Goal: Task Accomplishment & Management: Complete application form

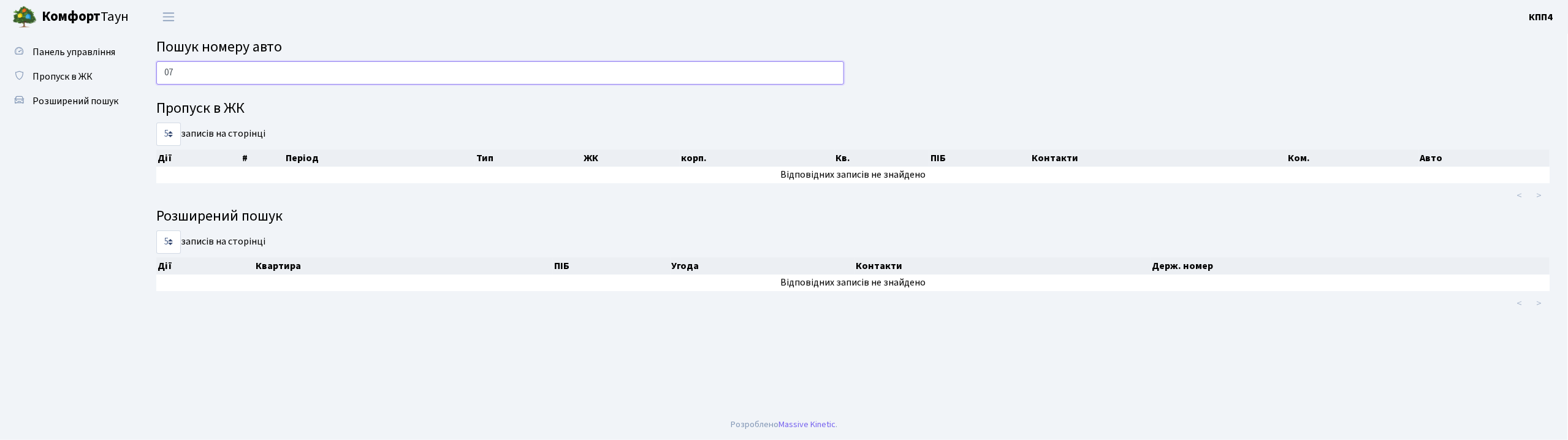
type input "0"
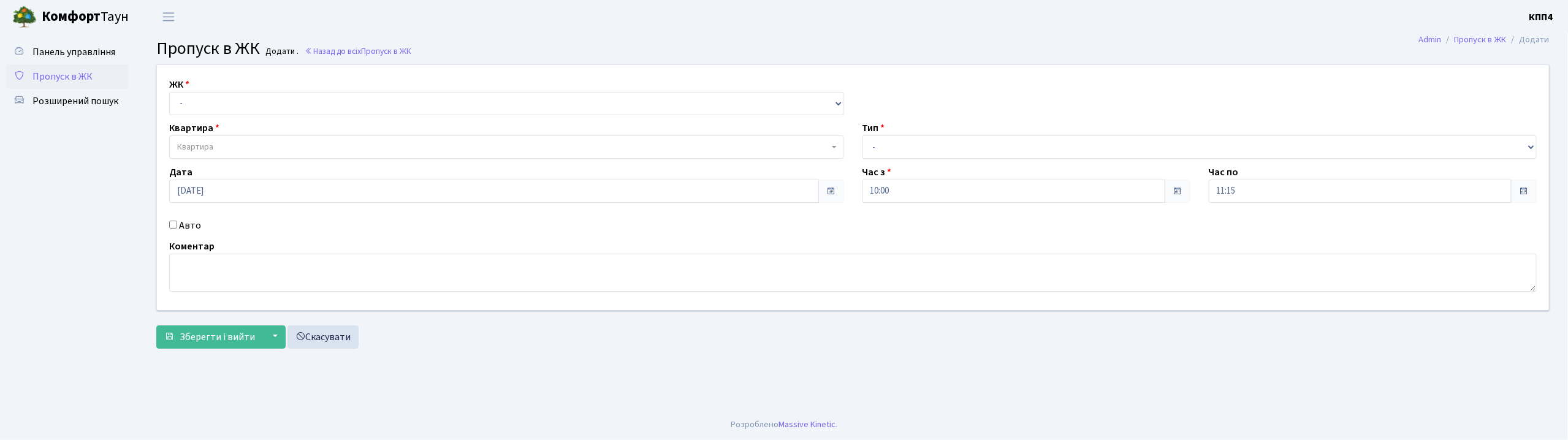
click at [175, 226] on input "Авто" at bounding box center [173, 224] width 8 height 8
checkbox input "true"
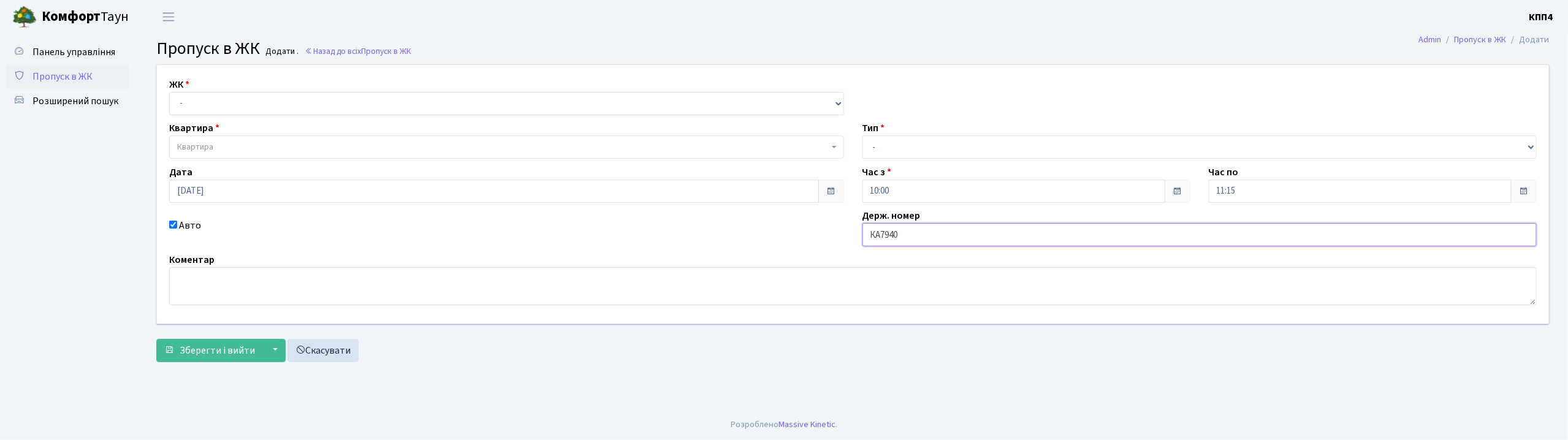
type input "КА7940ІО"
click at [258, 103] on select "- КТ, вул. Регенераторна, 4 КТ2, просп. Соборності, 17 КТ3, вул. Березнева, 16 …" at bounding box center [506, 104] width 675 height 23
select select "271"
click at [169, 92] on select "- КТ, вул. Регенераторна, 4 КТ2, просп. Соборності, 17 КТ3, вул. Березнева, 16 …" at bounding box center [506, 104] width 675 height 23
select select
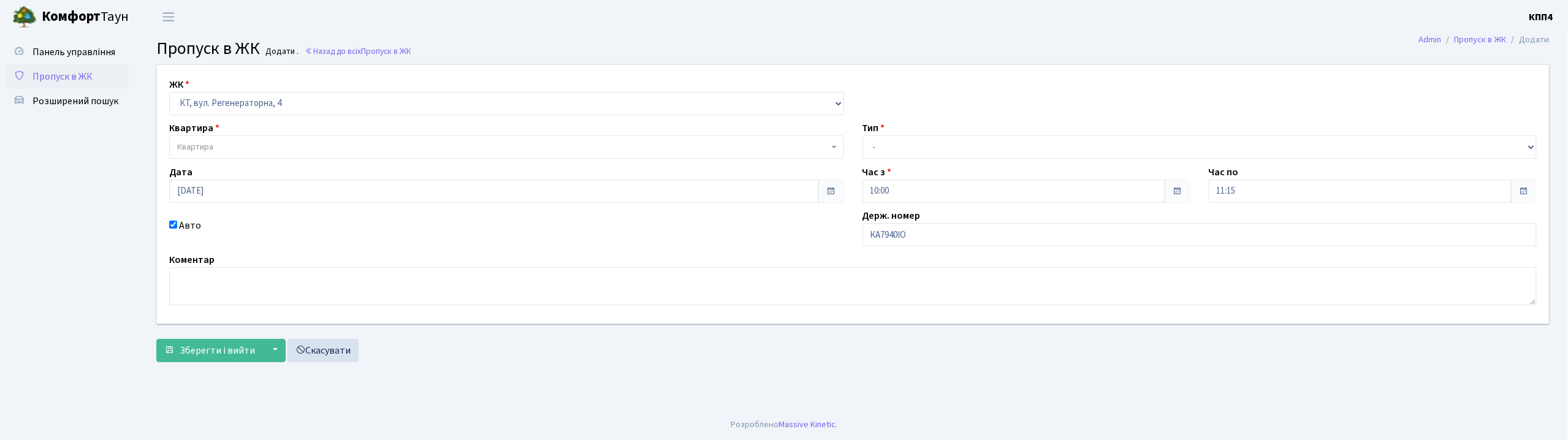
click at [251, 150] on span "Квартира" at bounding box center [503, 147] width 652 height 12
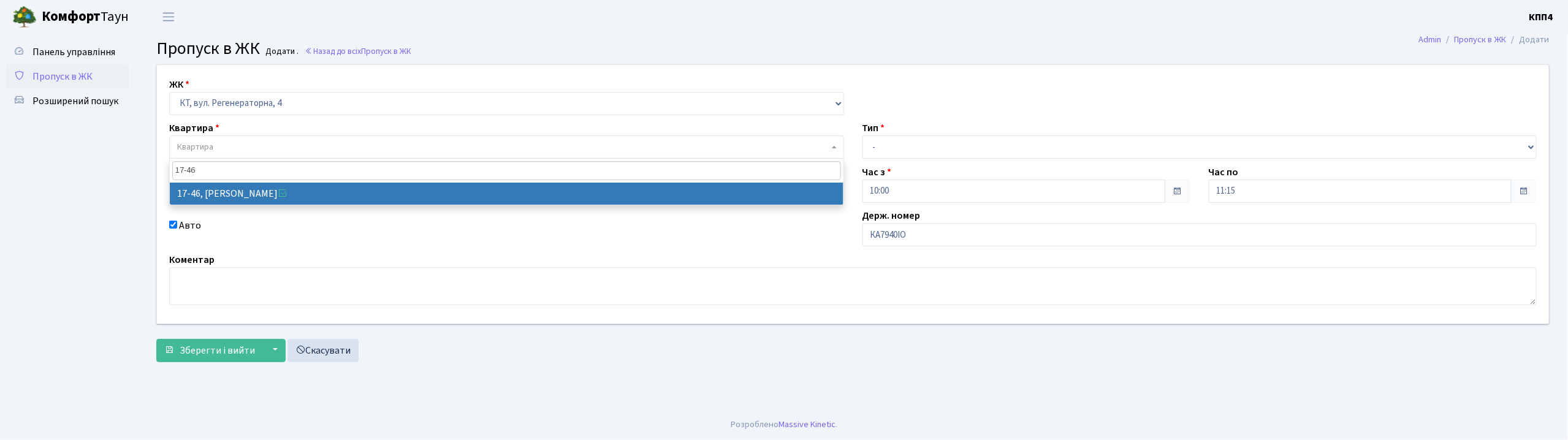
type input "17-46"
select select "9000"
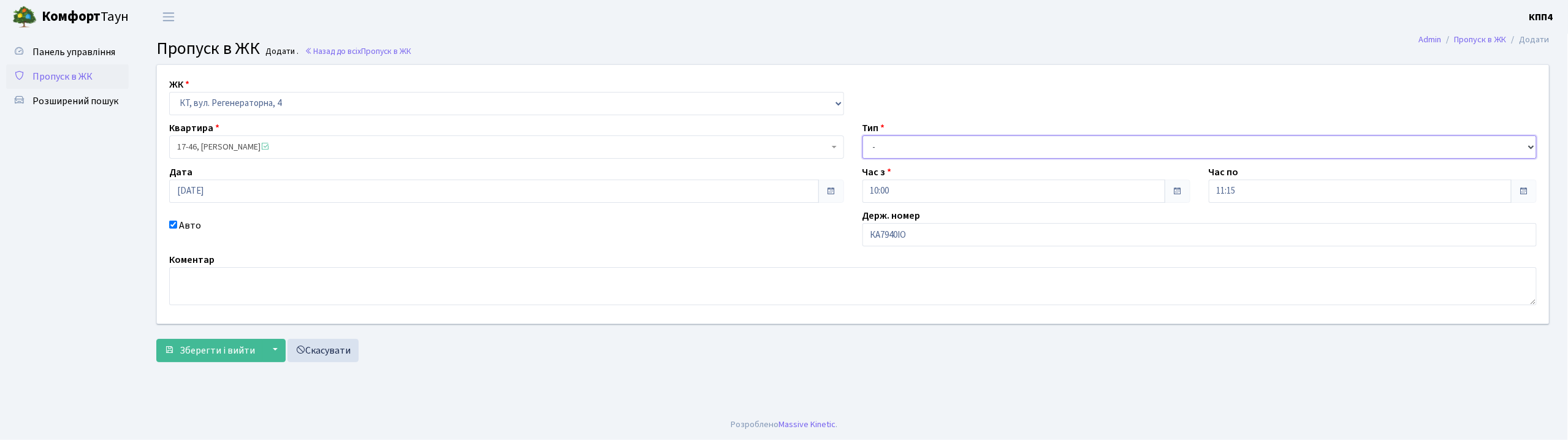
drag, startPoint x: 898, startPoint y: 155, endPoint x: 908, endPoint y: 158, distance: 10.4
click at [905, 155] on select "- Доставка Таксі Гості Сервіс" at bounding box center [1200, 147] width 675 height 23
select select "3"
click at [862, 135] on select "- Доставка Таксі Гості Сервіс" at bounding box center [1200, 147] width 675 height 23
click at [228, 360] on button "Зберегти і вийти" at bounding box center [209, 350] width 106 height 23
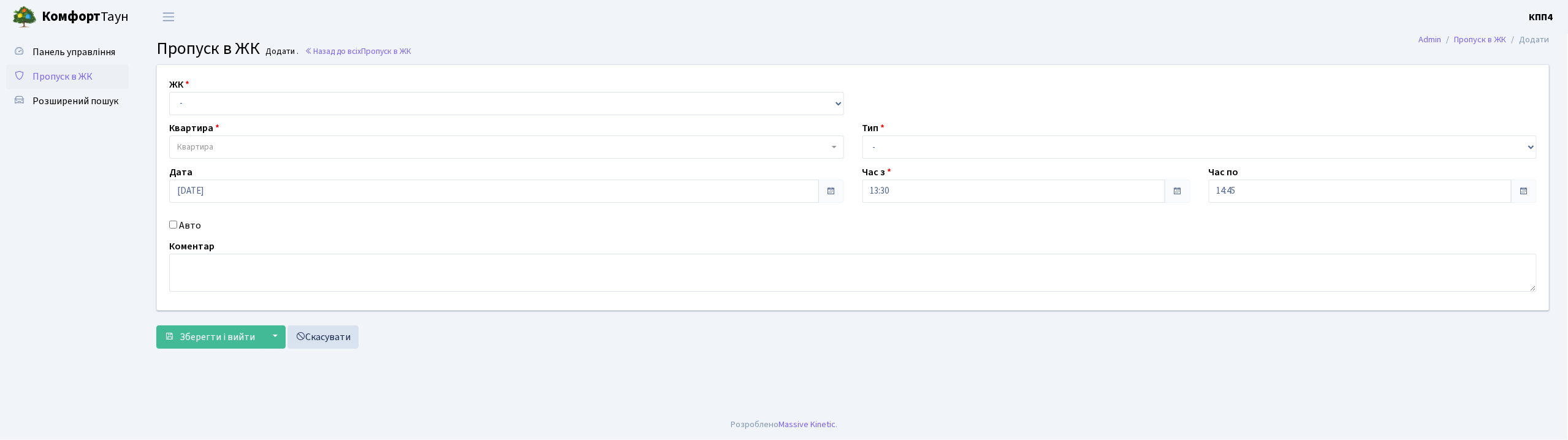
click at [170, 226] on input "Авто" at bounding box center [173, 224] width 8 height 8
checkbox input "true"
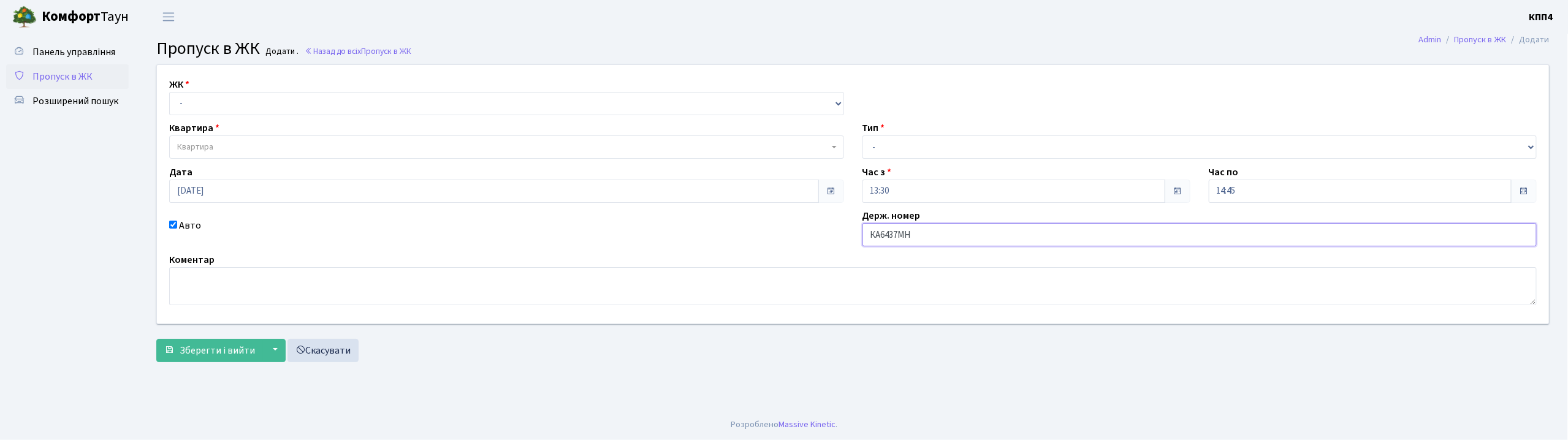
type input "КА6437МН"
click at [240, 101] on select "- КТ, вул. Регенераторна, 4 КТ2, просп. Соборності, 17 КТ3, вул. Березнева, 16 …" at bounding box center [506, 104] width 675 height 23
select select "271"
click at [169, 92] on select "- КТ, вул. Регенераторна, 4 КТ2, просп. Соборності, 17 КТ3, вул. Березнева, 16 …" at bounding box center [506, 104] width 675 height 23
select select
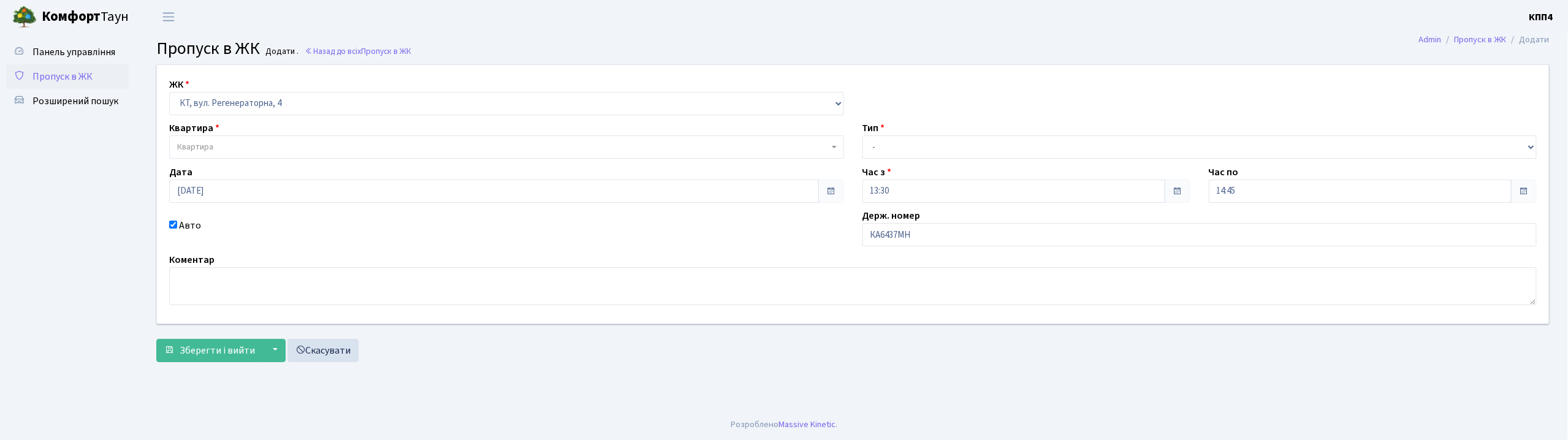
click at [235, 141] on span "Квартира" at bounding box center [503, 147] width 652 height 12
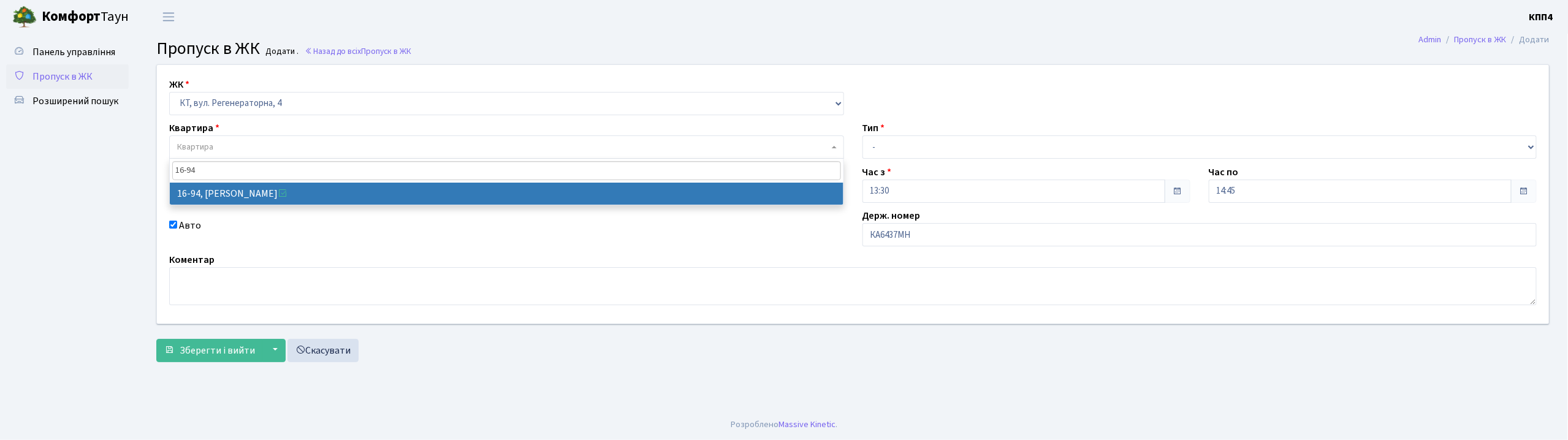
type input "16-94"
select select "8655"
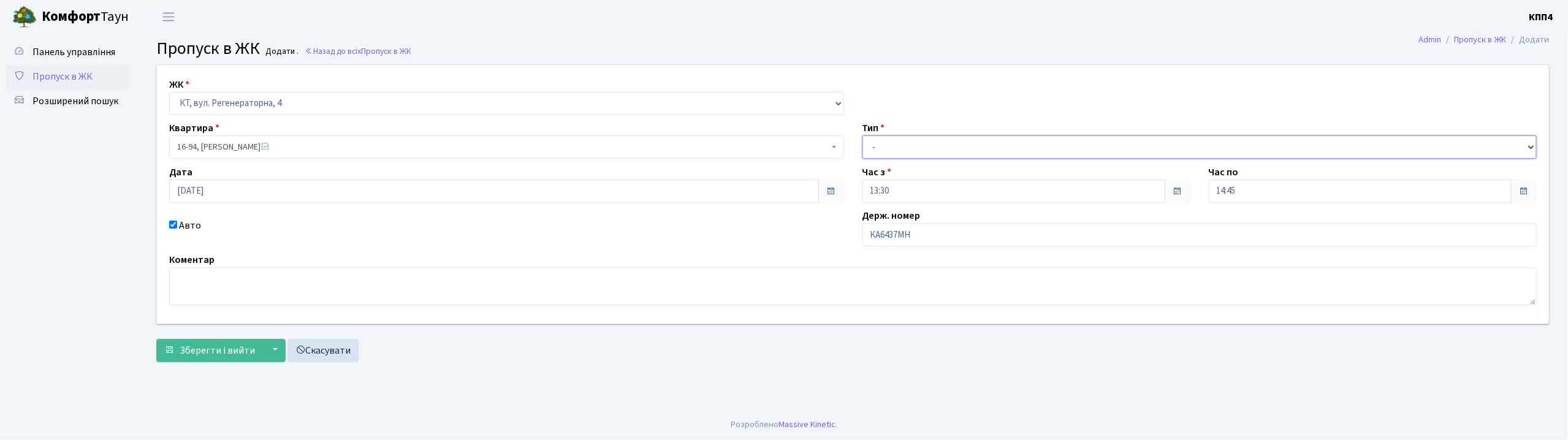
click at [905, 148] on select "- Доставка Таксі Гості Сервіс" at bounding box center [1200, 147] width 675 height 23
select select "3"
click at [862, 135] on select "- Доставка Таксі Гості Сервіс" at bounding box center [1200, 147] width 675 height 23
click at [195, 348] on span "Зберегти і вийти" at bounding box center [217, 350] width 76 height 14
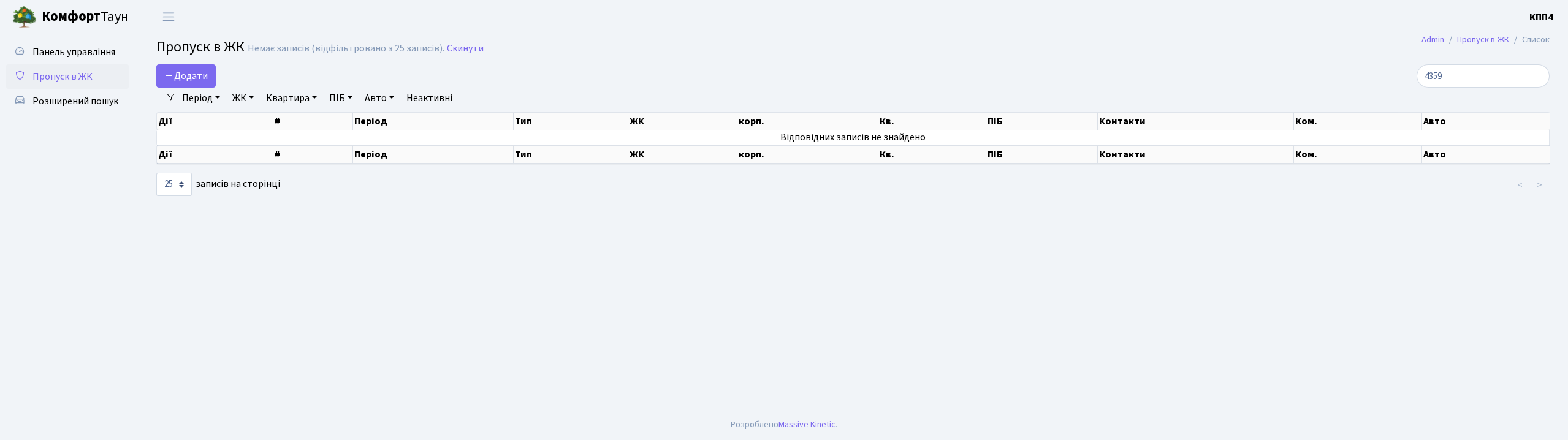
select select "25"
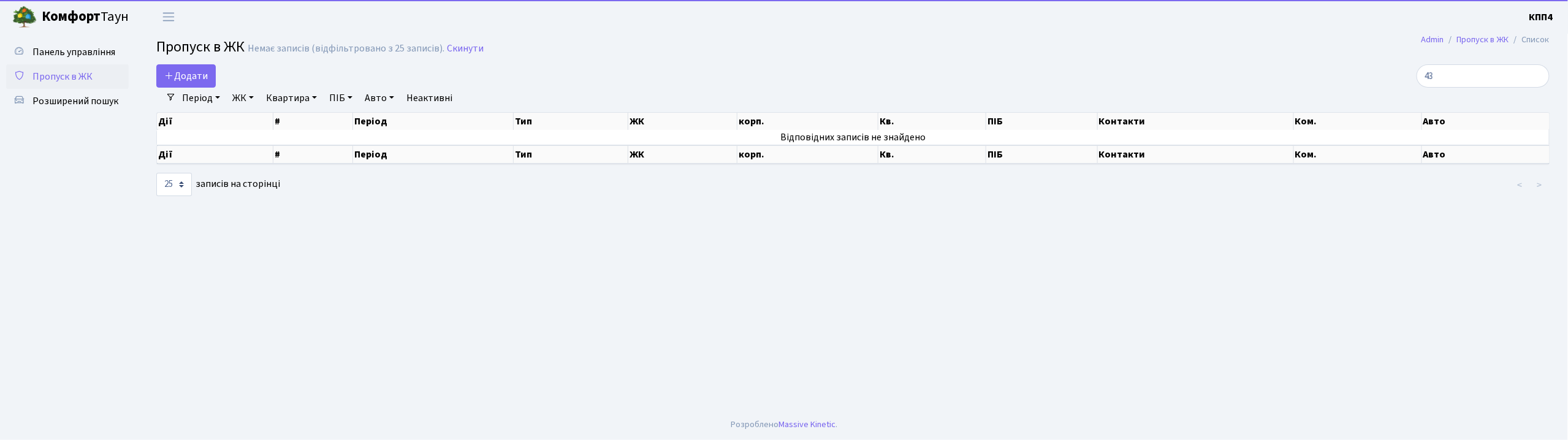
type input "4"
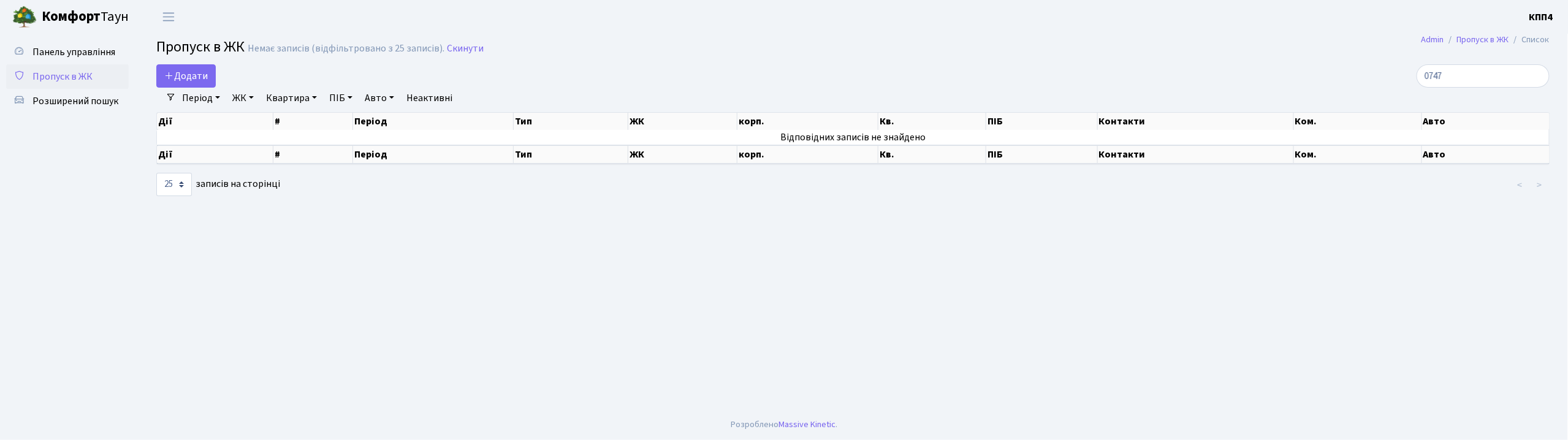
type input "0747"
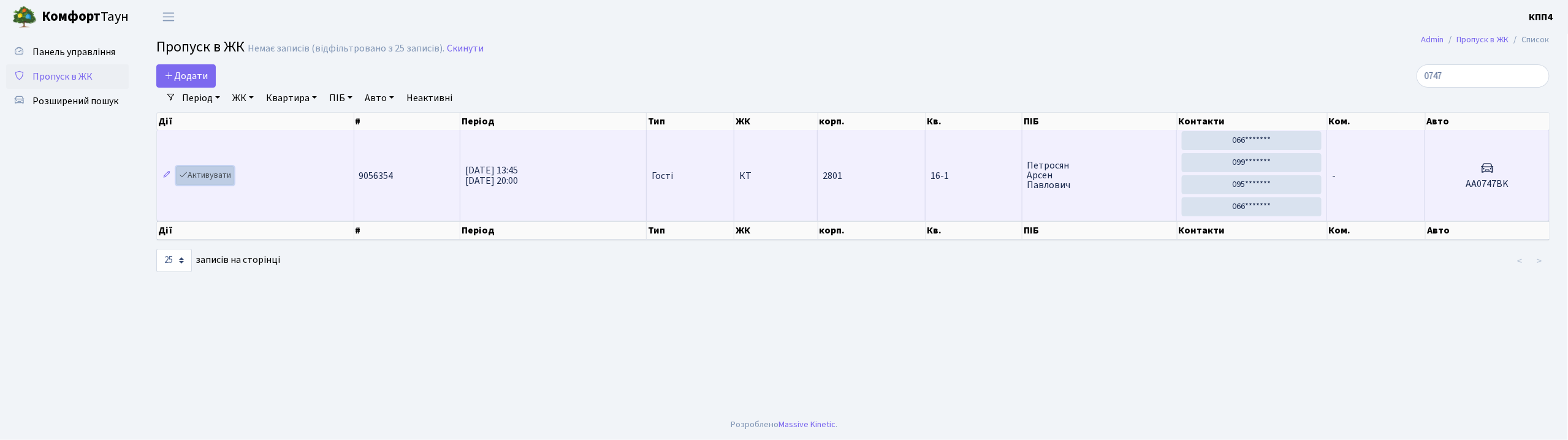
click at [210, 175] on link "Активувати" at bounding box center [205, 175] width 58 height 19
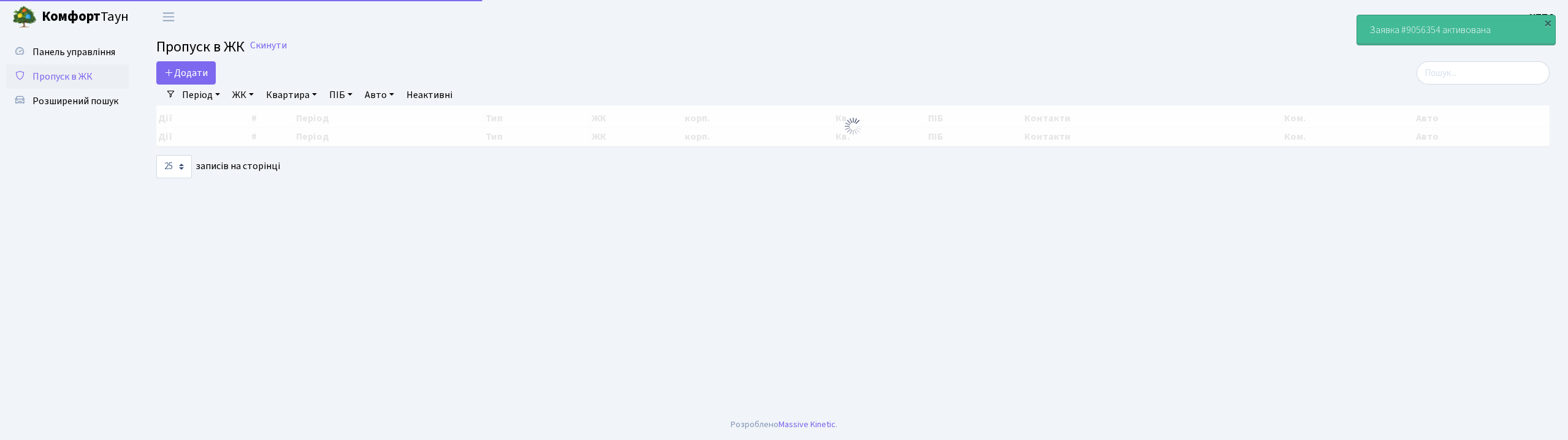
select select "25"
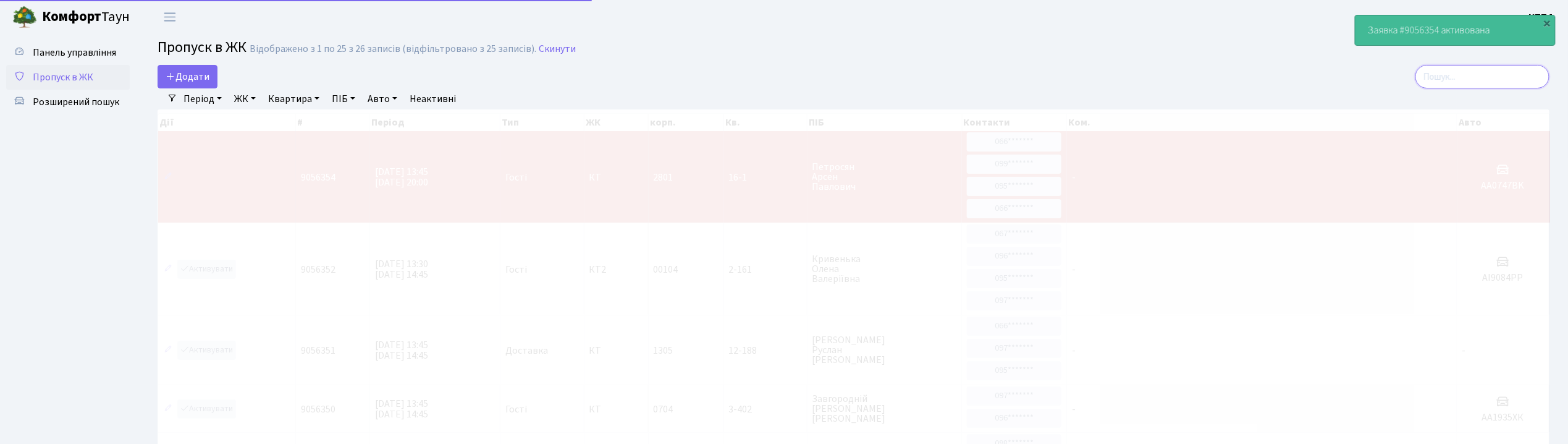
click at [1529, 73] on input "search" at bounding box center [1482, 77] width 134 height 23
